Goal: Check status: Check status

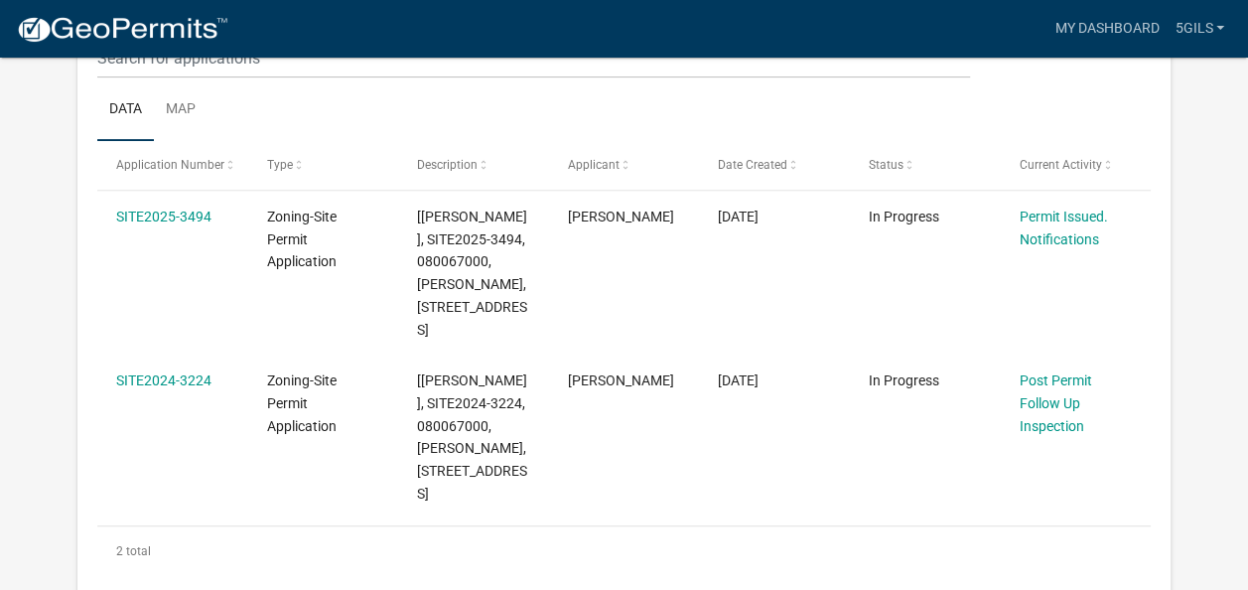
scroll to position [306, 0]
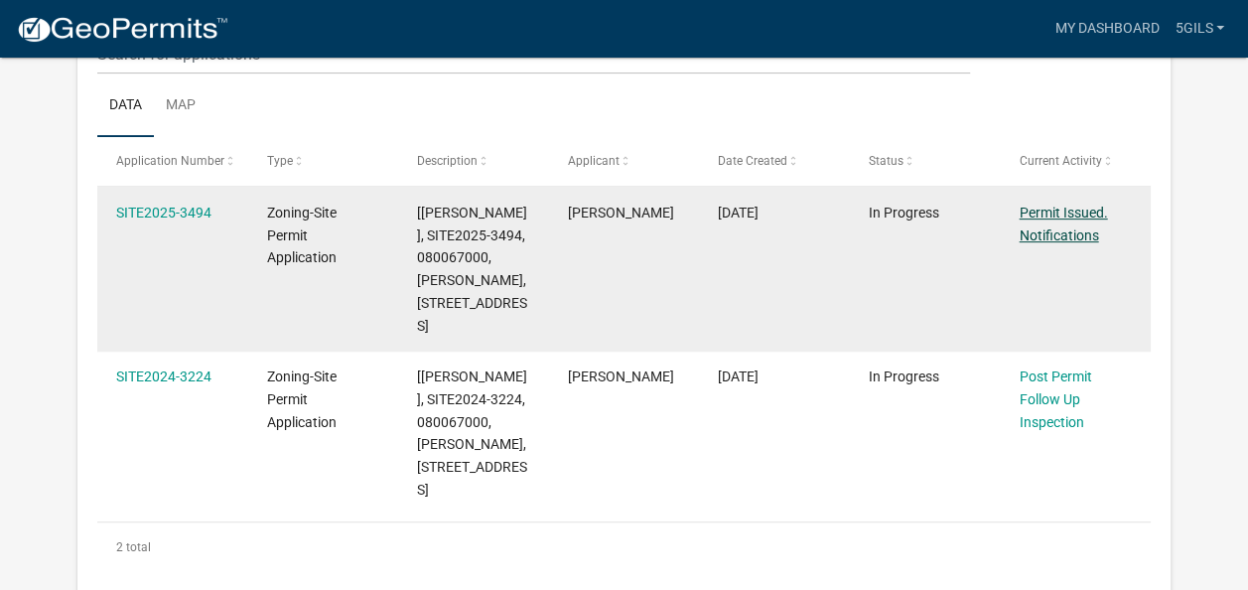
click at [1070, 216] on link "Permit Issued. Notifications" at bounding box center [1062, 223] width 88 height 39
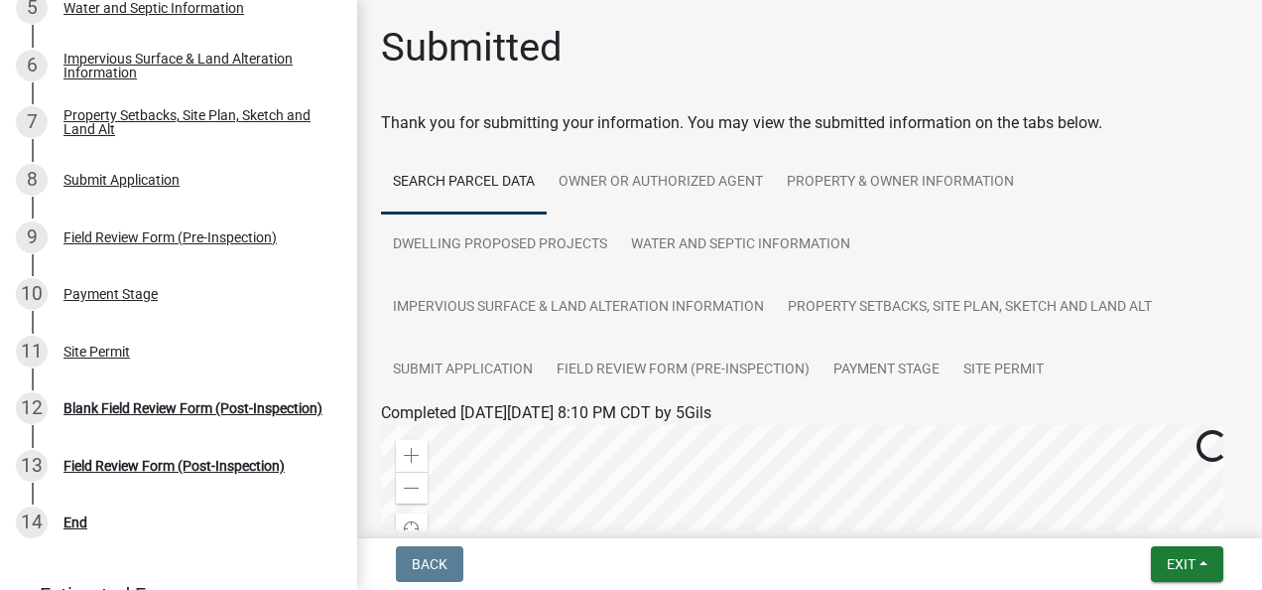
scroll to position [502, 0]
